Goal: Task Accomplishment & Management: Complete application form

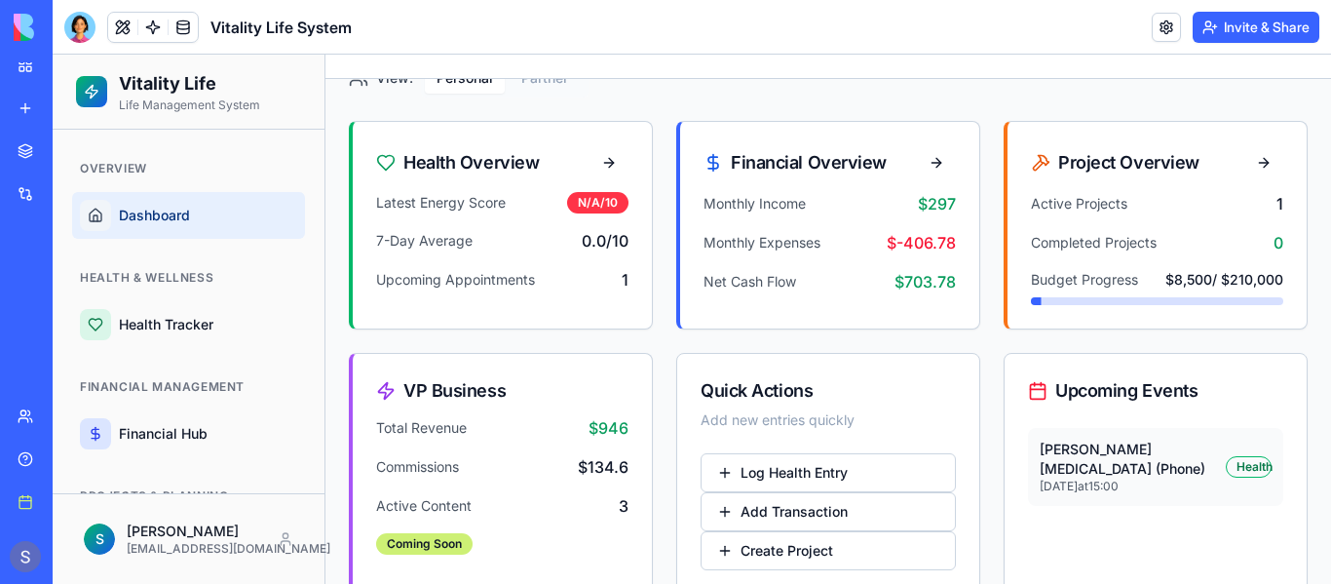
scroll to position [160, 0]
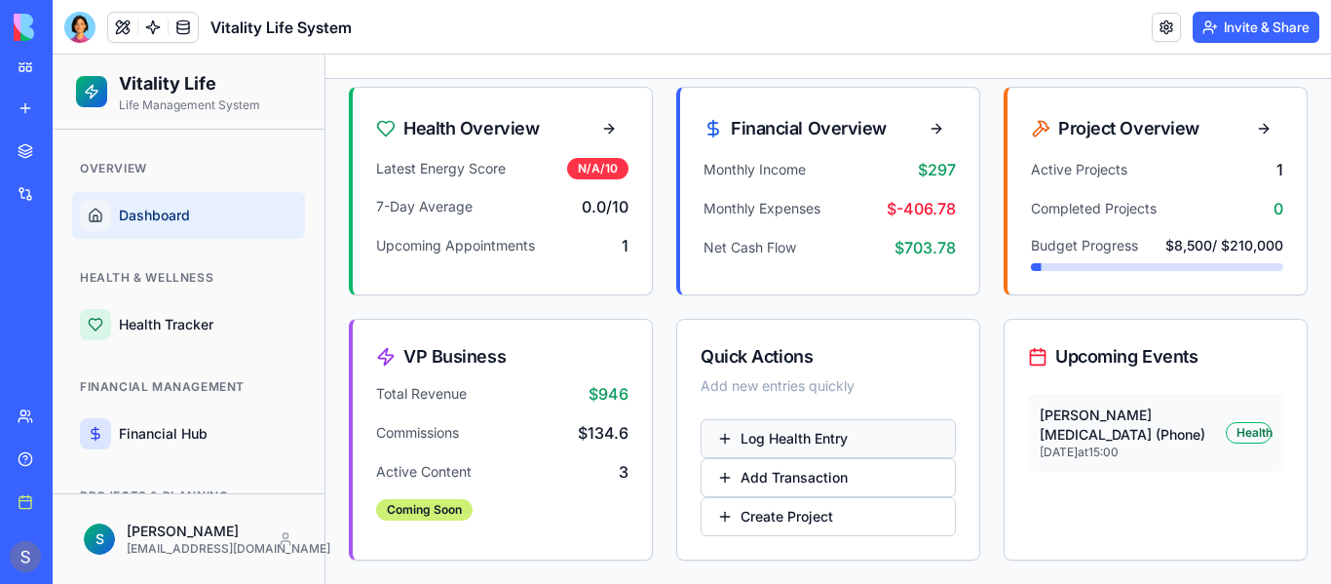
click at [784, 435] on button "Log Health Entry" at bounding box center [828, 438] width 255 height 39
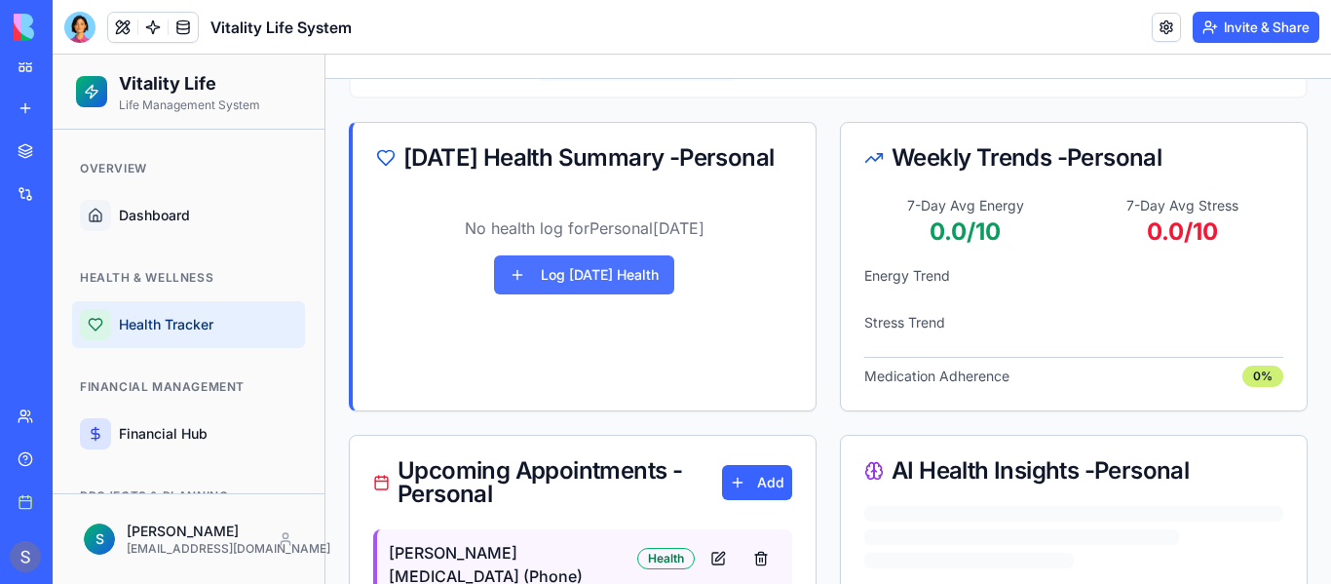
click at [593, 294] on button "Log [DATE] Health" at bounding box center [584, 274] width 180 height 39
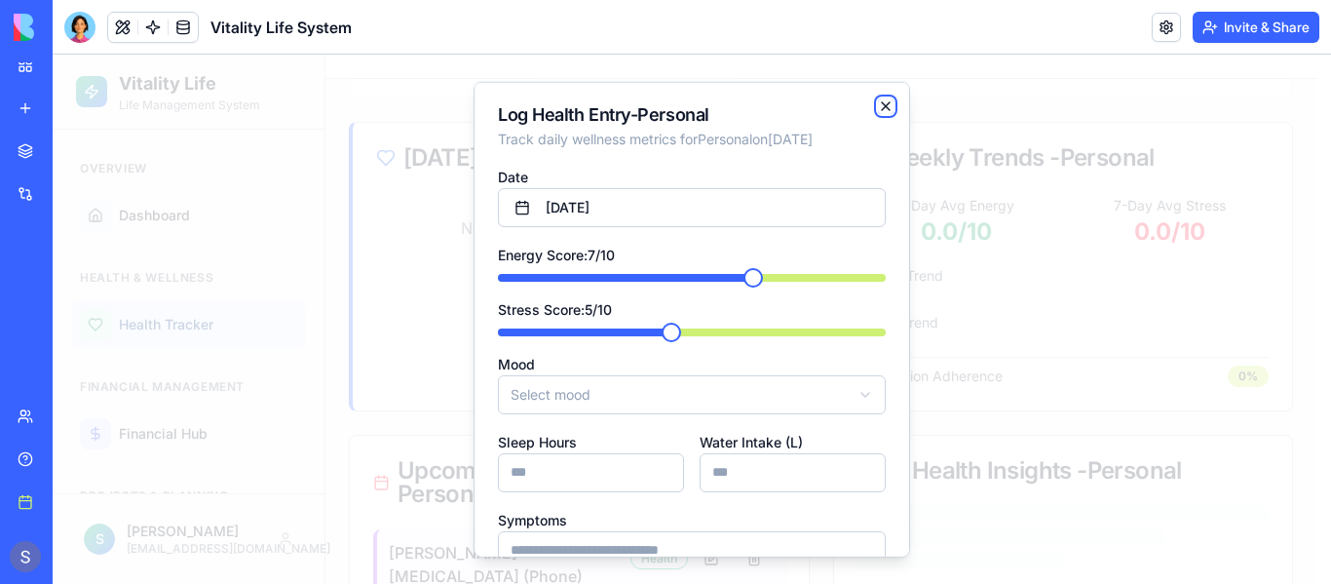
click at [878, 108] on icon "button" at bounding box center [886, 105] width 16 height 16
